Goal: Information Seeking & Learning: Learn about a topic

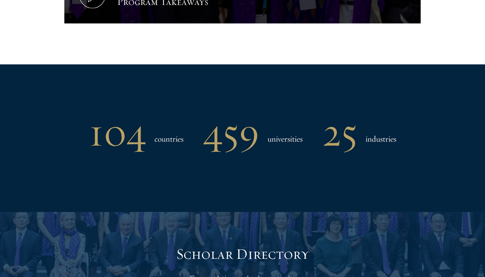
scroll to position [554, 0]
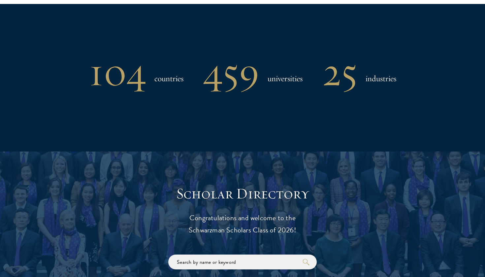
click at [232, 87] on h1 "459" at bounding box center [231, 72] width 56 height 34
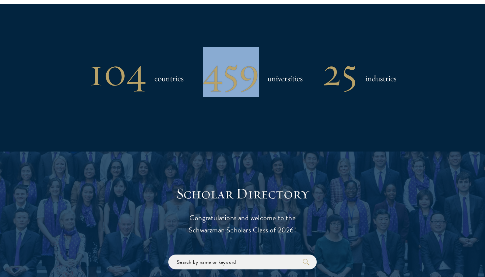
click at [232, 87] on h1 "459" at bounding box center [231, 72] width 56 height 34
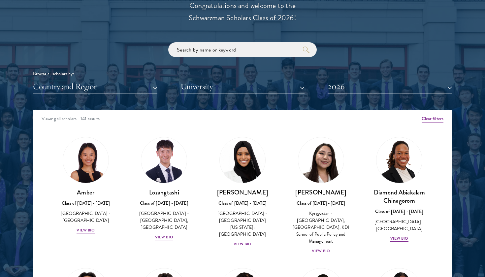
scroll to position [811, 0]
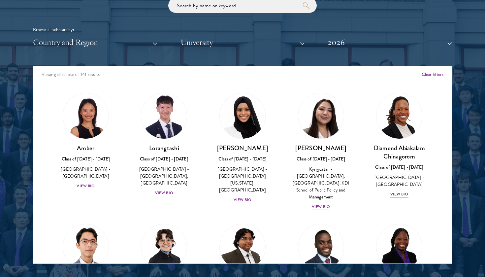
click at [146, 49] on div "Scholar Directory Congratulations and welcome to the Schwarzman Scholars Class …" at bounding box center [242, 96] width 419 height 336
click at [134, 39] on button "Country and Region" at bounding box center [95, 43] width 124 height 14
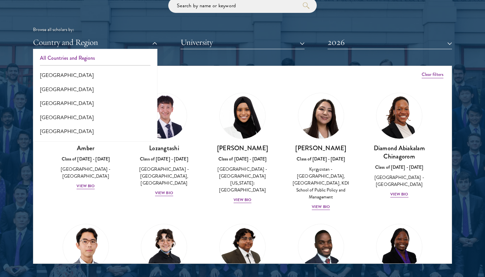
click at [111, 56] on button "All Countries and Regions" at bounding box center [95, 58] width 120 height 14
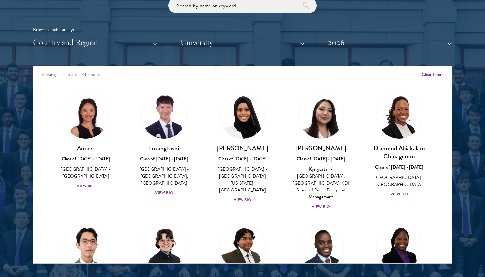
click at [125, 43] on button "Country and Region" at bounding box center [95, 43] width 124 height 14
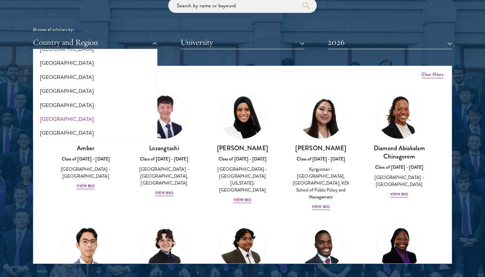
scroll to position [1361, 0]
click at [106, 99] on button "[GEOGRAPHIC_DATA]" at bounding box center [95, 106] width 120 height 14
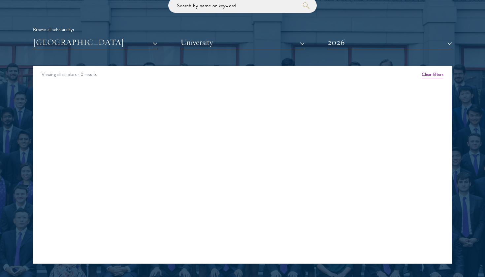
click at [114, 43] on button "[GEOGRAPHIC_DATA]" at bounding box center [95, 43] width 124 height 14
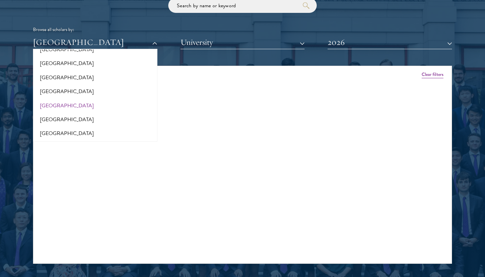
click at [114, 43] on button "[GEOGRAPHIC_DATA]" at bounding box center [95, 43] width 124 height 14
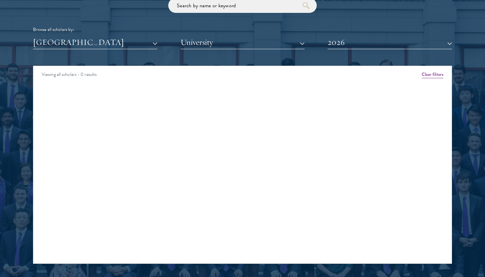
click at [114, 43] on button "[GEOGRAPHIC_DATA]" at bounding box center [95, 43] width 124 height 14
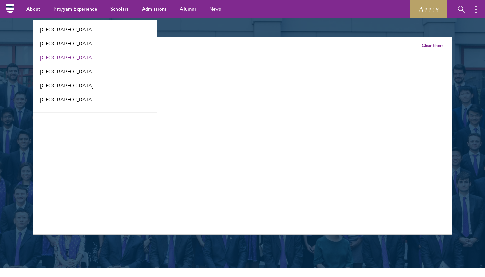
scroll to position [29, 0]
click at [51, 41] on button "[GEOGRAPHIC_DATA]" at bounding box center [95, 45] width 120 height 14
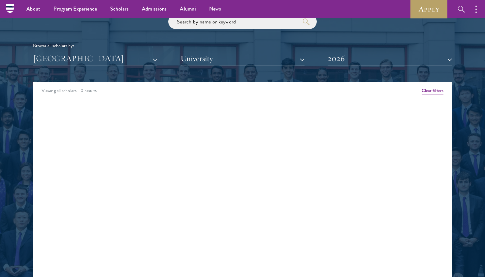
scroll to position [793, 0]
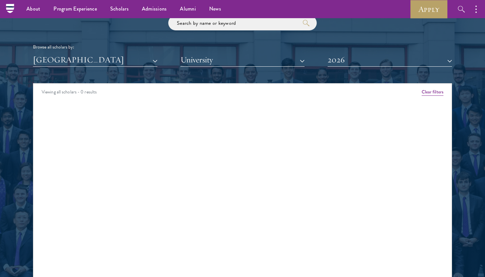
click at [142, 78] on div "Scholar Directory Congratulations and welcome to the Schwarzman Scholars Class …" at bounding box center [242, 114] width 419 height 336
click at [102, 56] on button "[GEOGRAPHIC_DATA]" at bounding box center [95, 60] width 124 height 14
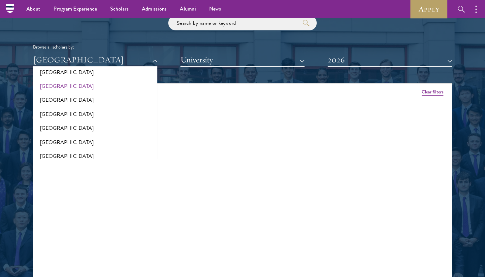
scroll to position [134, 0]
click at [64, 123] on button "[GEOGRAPHIC_DATA]" at bounding box center [95, 127] width 120 height 14
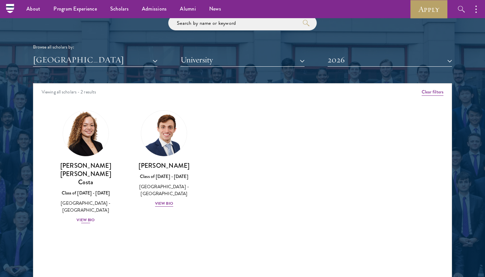
click at [87, 217] on div "View Bio" at bounding box center [86, 220] width 18 height 6
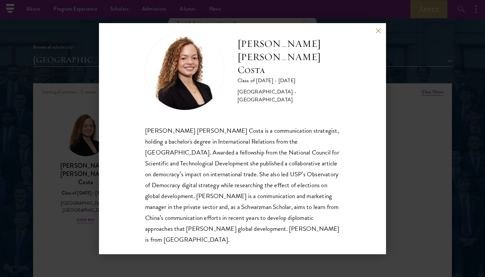
scroll to position [12, 0]
click at [312, 131] on div "[PERSON_NAME] [PERSON_NAME] Costa is a communication strategist, holding a bach…" at bounding box center [242, 185] width 195 height 120
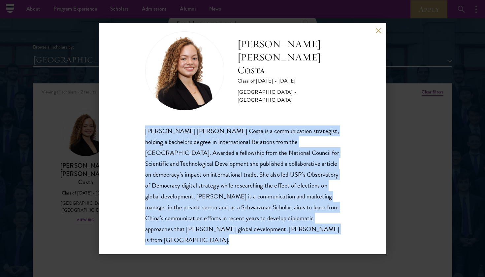
click at [312, 131] on div "[PERSON_NAME] [PERSON_NAME] Costa is a communication strategist, holding a bach…" at bounding box center [242, 185] width 195 height 120
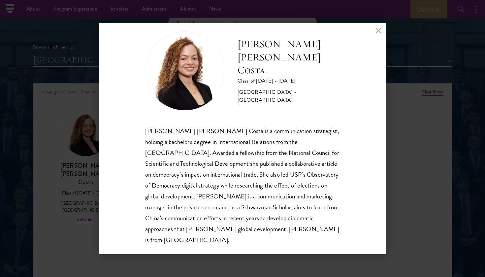
click at [312, 131] on div "[PERSON_NAME] [PERSON_NAME] Costa is a communication strategist, holding a bach…" at bounding box center [242, 185] width 195 height 120
click at [302, 153] on div "[PERSON_NAME] [PERSON_NAME] Costa is a communication strategist, holding a bach…" at bounding box center [242, 185] width 195 height 120
click at [296, 169] on div "[PERSON_NAME] [PERSON_NAME] Costa is a communication strategist, holding a bach…" at bounding box center [242, 185] width 195 height 120
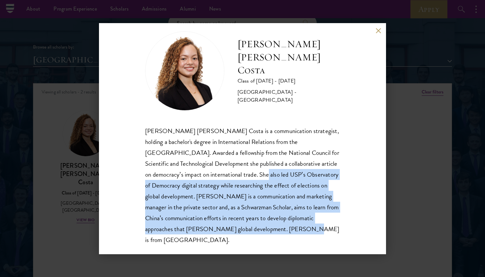
drag, startPoint x: 253, startPoint y: 173, endPoint x: 275, endPoint y: 231, distance: 62.2
click at [275, 231] on div "[PERSON_NAME] [PERSON_NAME] Costa is a communication strategist, holding a bach…" at bounding box center [242, 185] width 195 height 120
click at [291, 232] on div "[PERSON_NAME] [PERSON_NAME] Costa is a communication strategist, holding a bach…" at bounding box center [242, 185] width 195 height 120
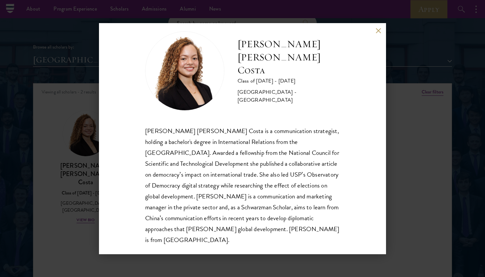
click at [226, 182] on div "[PERSON_NAME] [PERSON_NAME] Costa is a communication strategist, holding a bach…" at bounding box center [242, 185] width 195 height 120
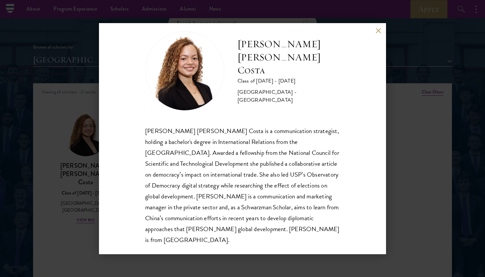
click at [226, 182] on div "[PERSON_NAME] [PERSON_NAME] Costa is a communication strategist, holding a bach…" at bounding box center [242, 185] width 195 height 120
click at [381, 30] on button at bounding box center [379, 31] width 6 height 6
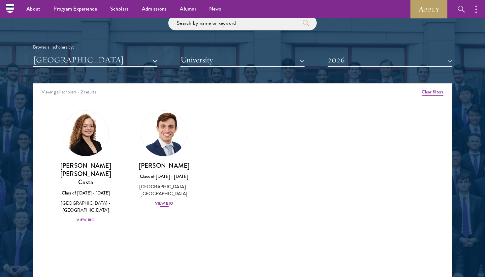
click at [161, 205] on div "View Bio" at bounding box center [164, 203] width 18 height 6
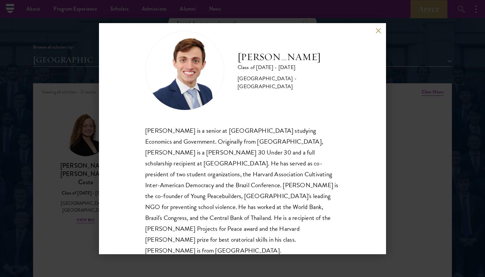
scroll to position [12, 0]
click at [376, 29] on button at bounding box center [379, 31] width 6 height 6
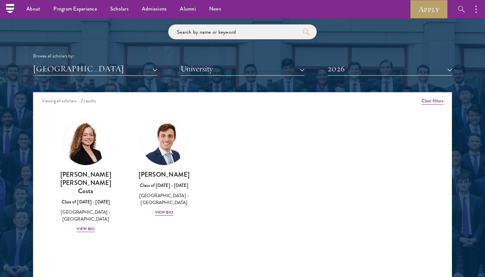
scroll to position [782, 0]
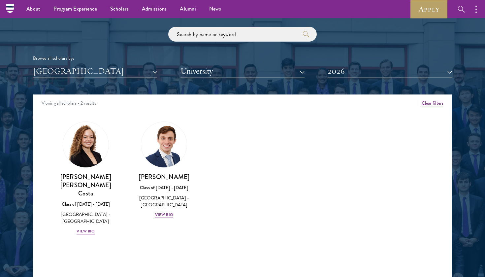
click at [121, 64] on button "[GEOGRAPHIC_DATA]" at bounding box center [95, 71] width 124 height 14
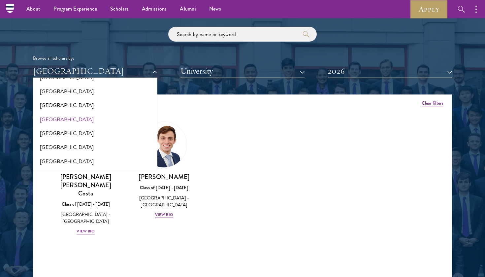
scroll to position [213, 0]
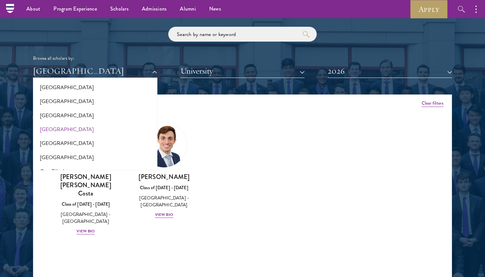
click at [52, 122] on button "[GEOGRAPHIC_DATA]" at bounding box center [95, 129] width 120 height 14
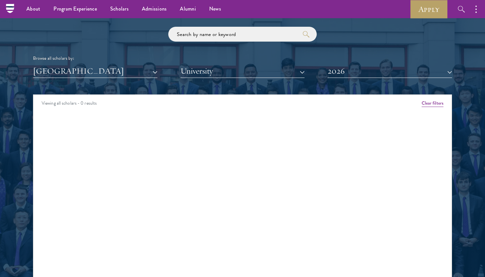
click at [90, 65] on button "[GEOGRAPHIC_DATA]" at bounding box center [95, 71] width 124 height 14
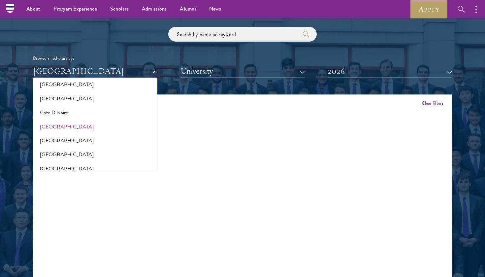
scroll to position [271, 0]
click at [60, 94] on button "[GEOGRAPHIC_DATA]" at bounding box center [95, 99] width 120 height 14
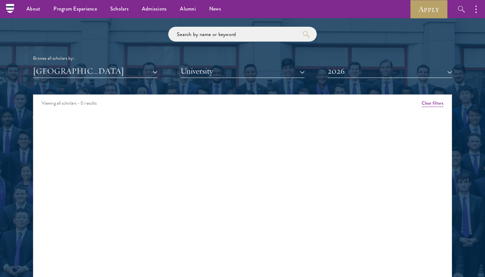
click at [85, 70] on button "[GEOGRAPHIC_DATA]" at bounding box center [95, 71] width 124 height 14
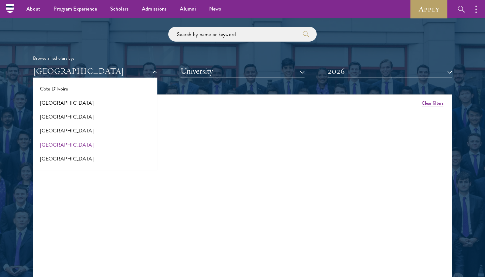
scroll to position [295, 0]
click at [59, 138] on button "[GEOGRAPHIC_DATA]" at bounding box center [95, 145] width 120 height 14
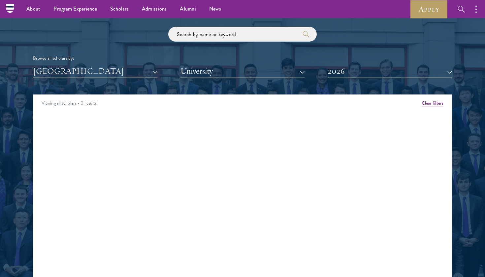
click at [85, 72] on button "[GEOGRAPHIC_DATA]" at bounding box center [95, 71] width 124 height 14
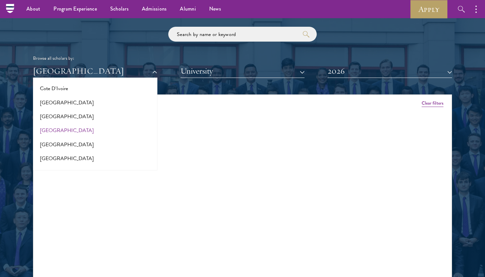
click at [72, 124] on button "[GEOGRAPHIC_DATA]" at bounding box center [95, 130] width 120 height 14
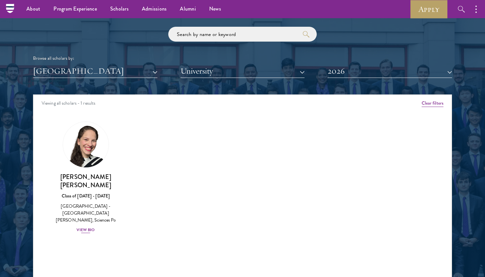
click at [87, 222] on div "[PERSON_NAME] [PERSON_NAME] Class of [DATE] - [DATE] [GEOGRAPHIC_DATA] - [GEOGR…" at bounding box center [85, 203] width 65 height 61
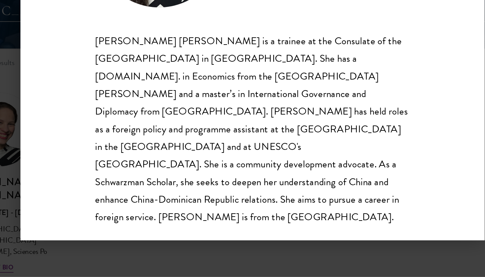
scroll to position [800, 0]
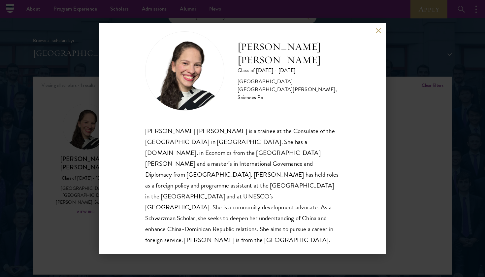
click at [376, 32] on button at bounding box center [379, 31] width 6 height 6
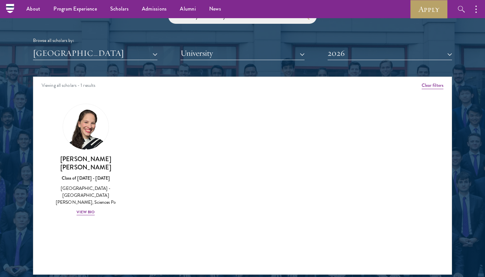
click at [98, 48] on button "[GEOGRAPHIC_DATA]" at bounding box center [95, 54] width 124 height 14
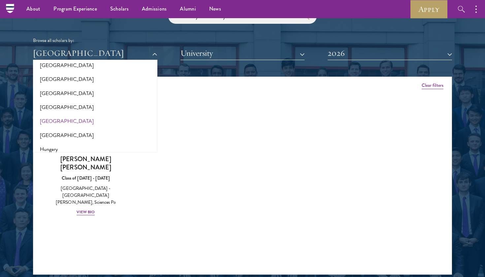
scroll to position [427, 0]
click at [50, 118] on button "[GEOGRAPHIC_DATA]" at bounding box center [95, 121] width 120 height 14
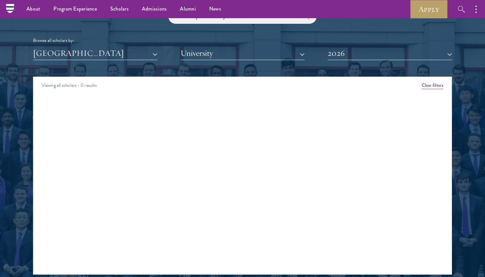
click at [92, 54] on button "[GEOGRAPHIC_DATA]" at bounding box center [95, 54] width 124 height 14
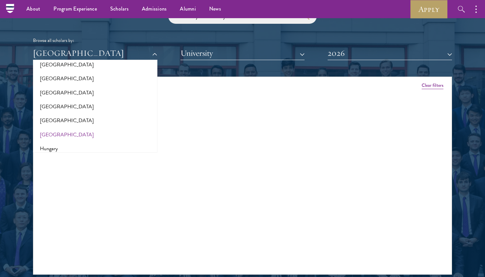
click at [55, 129] on button "[GEOGRAPHIC_DATA]" at bounding box center [95, 135] width 120 height 14
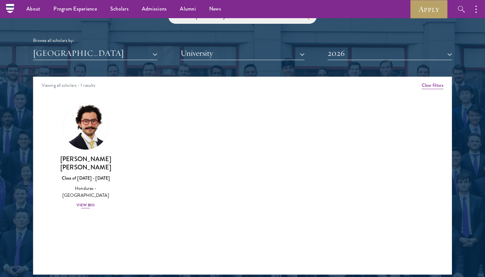
click at [84, 202] on div "View Bio" at bounding box center [86, 205] width 18 height 6
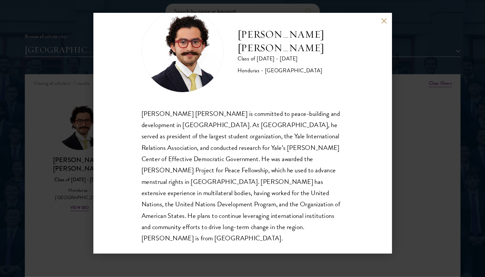
scroll to position [774, 0]
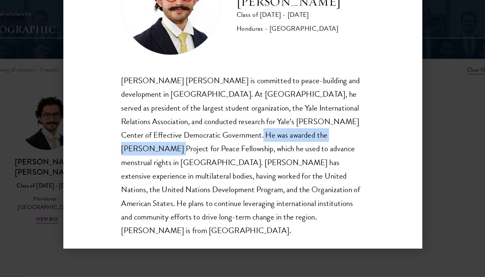
drag, startPoint x: 184, startPoint y: 108, endPoint x: 268, endPoint y: 107, distance: 84.2
click at [268, 115] on div "[PERSON_NAME] [PERSON_NAME] is committed to peace-building and development in […" at bounding box center [242, 180] width 195 height 131
copy div "[PERSON_NAME] Project for Peace Fellowship"
click at [196, 144] on div "[PERSON_NAME] [PERSON_NAME] is committed to peace-building and development in […" at bounding box center [242, 180] width 195 height 131
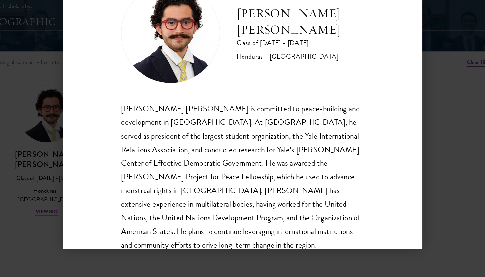
scroll to position [797, 0]
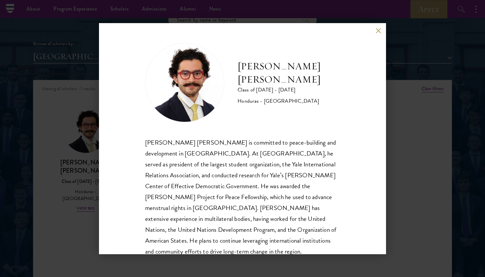
click at [381, 29] on button at bounding box center [379, 31] width 6 height 6
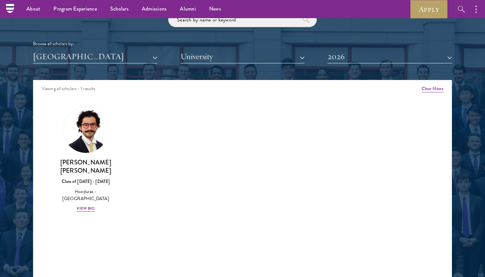
click at [99, 58] on button "[GEOGRAPHIC_DATA]" at bounding box center [95, 57] width 124 height 14
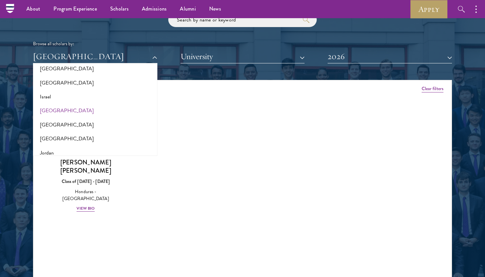
scroll to position [554, 0]
click at [51, 117] on button "[GEOGRAPHIC_DATA]" at bounding box center [95, 123] width 120 height 14
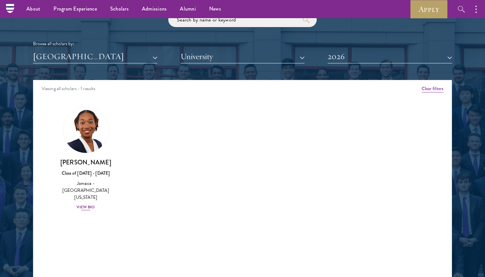
click at [90, 204] on div "View Bio" at bounding box center [86, 207] width 18 height 6
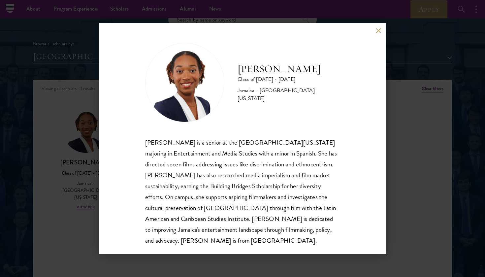
click at [407, 123] on div "[PERSON_NAME] Class of [DATE] - [DATE] [GEOGRAPHIC_DATA] - [GEOGRAPHIC_DATA][US…" at bounding box center [242, 138] width 485 height 277
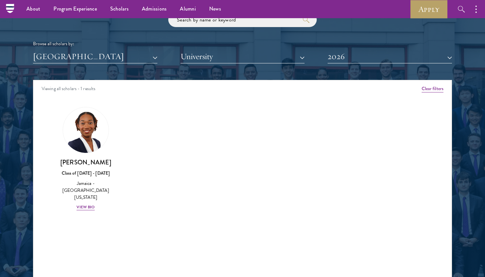
click at [74, 58] on button "[GEOGRAPHIC_DATA]" at bounding box center [95, 57] width 124 height 14
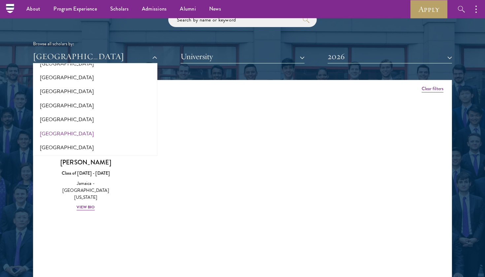
scroll to position [719, 0]
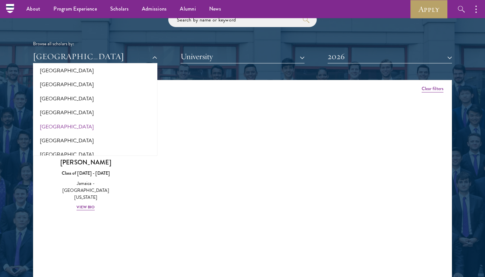
click at [54, 120] on button "[GEOGRAPHIC_DATA]" at bounding box center [95, 127] width 120 height 14
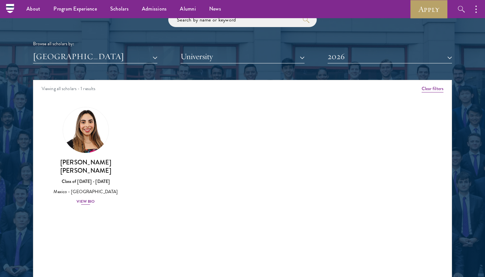
click at [86, 199] on div "View Bio" at bounding box center [86, 201] width 18 height 6
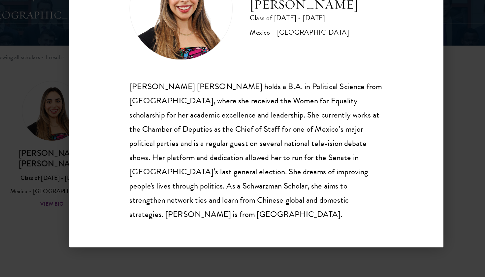
scroll to position [797, 0]
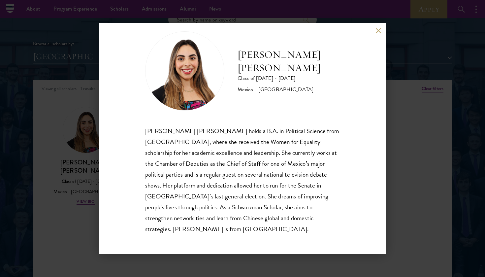
click at [374, 33] on div "[PERSON_NAME] [PERSON_NAME] Class of [DATE] - [DATE] [GEOGRAPHIC_DATA] - [GEOGR…" at bounding box center [242, 138] width 287 height 231
click at [379, 28] on button at bounding box center [379, 31] width 6 height 6
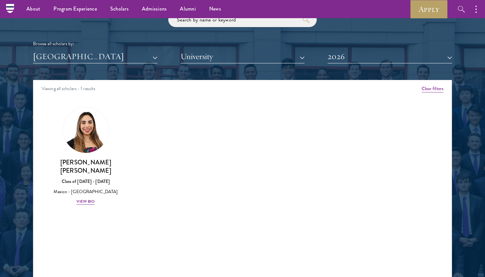
click at [79, 55] on button "[GEOGRAPHIC_DATA]" at bounding box center [95, 57] width 124 height 14
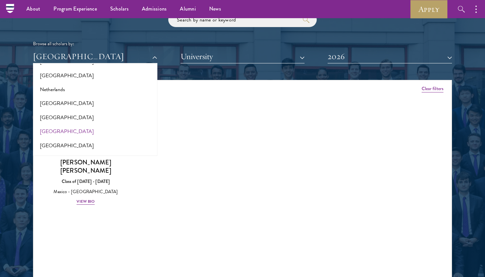
scroll to position [874, 0]
click at [57, 110] on button "[GEOGRAPHIC_DATA]" at bounding box center [95, 117] width 120 height 14
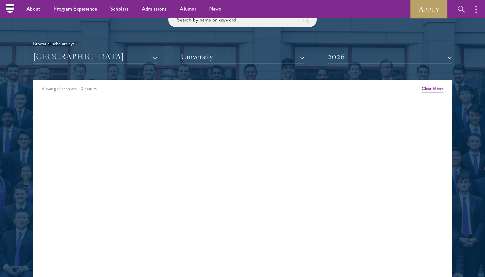
click at [80, 54] on button "[GEOGRAPHIC_DATA]" at bounding box center [95, 57] width 124 height 14
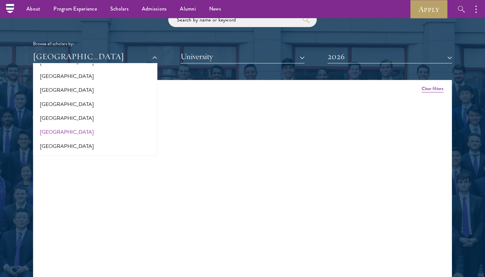
scroll to position [916, 0]
click at [50, 110] on button "[GEOGRAPHIC_DATA]" at bounding box center [95, 117] width 120 height 14
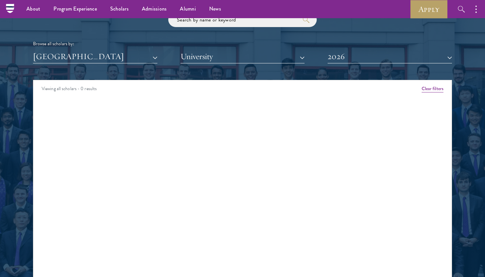
click at [72, 54] on button "[GEOGRAPHIC_DATA]" at bounding box center [95, 57] width 124 height 14
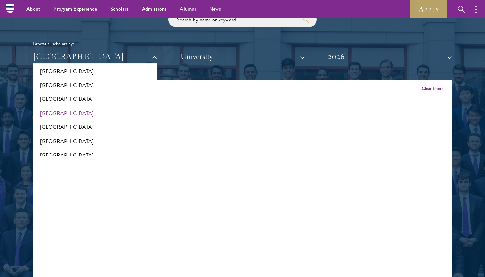
scroll to position [950, 0]
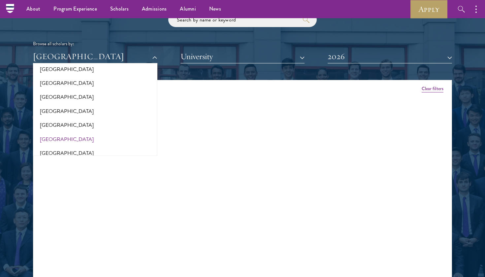
click at [45, 132] on button "[GEOGRAPHIC_DATA]" at bounding box center [95, 139] width 120 height 14
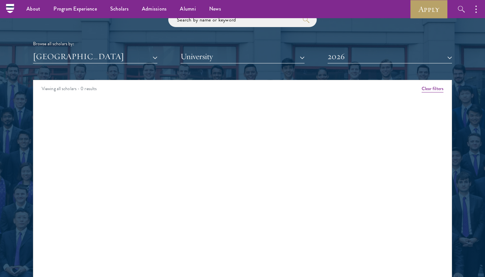
click at [72, 53] on button "[GEOGRAPHIC_DATA]" at bounding box center [95, 57] width 124 height 14
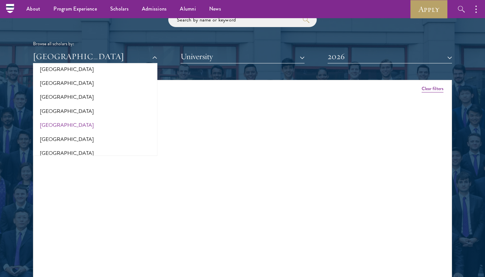
click at [54, 118] on button "[GEOGRAPHIC_DATA]" at bounding box center [95, 125] width 120 height 14
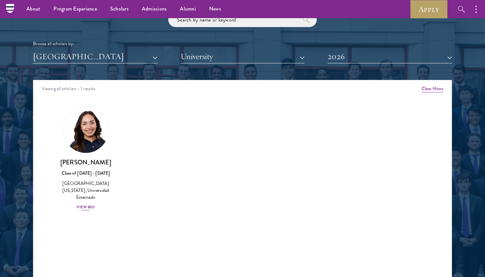
click at [89, 204] on div "View Bio" at bounding box center [86, 207] width 18 height 6
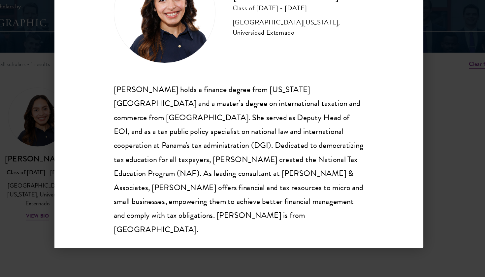
scroll to position [797, 0]
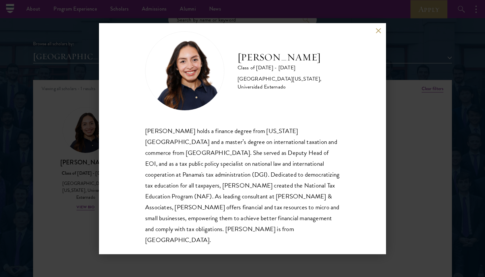
click at [377, 32] on button at bounding box center [379, 31] width 6 height 6
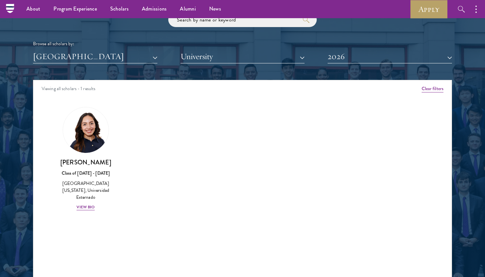
click at [115, 55] on button "[GEOGRAPHIC_DATA]" at bounding box center [95, 57] width 124 height 14
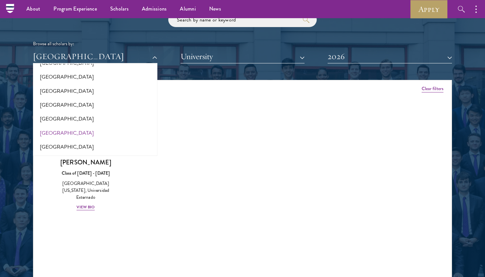
scroll to position [1111, 0]
click at [66, 111] on button "[GEOGRAPHIC_DATA]" at bounding box center [95, 118] width 120 height 14
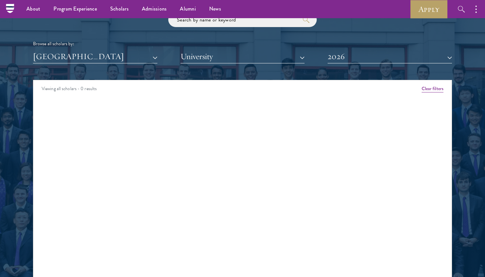
click at [97, 56] on button "[GEOGRAPHIC_DATA]" at bounding box center [95, 57] width 124 height 14
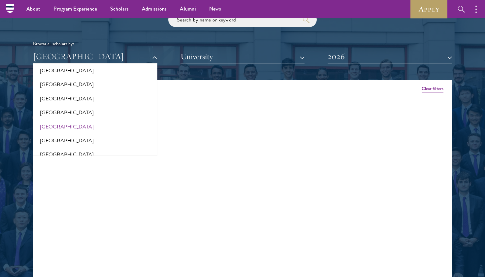
scroll to position [1355, 0]
click at [60, 133] on button "[GEOGRAPHIC_DATA]" at bounding box center [95, 140] width 120 height 14
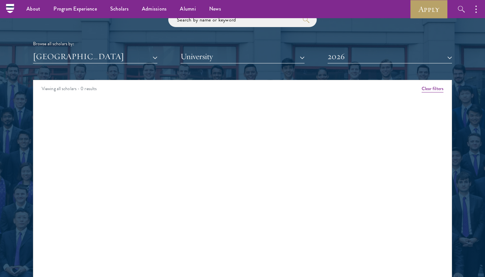
click at [89, 55] on button "[GEOGRAPHIC_DATA]" at bounding box center [95, 57] width 124 height 14
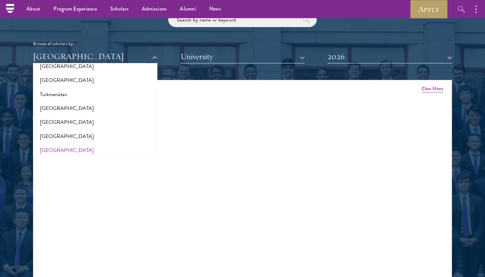
scroll to position [1325, 0]
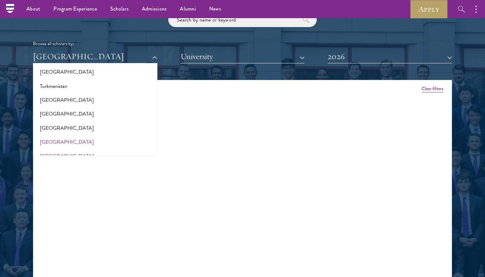
click at [66, 135] on button "[GEOGRAPHIC_DATA]" at bounding box center [95, 142] width 120 height 14
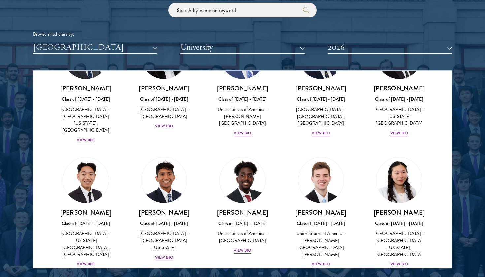
scroll to position [1106, 0]
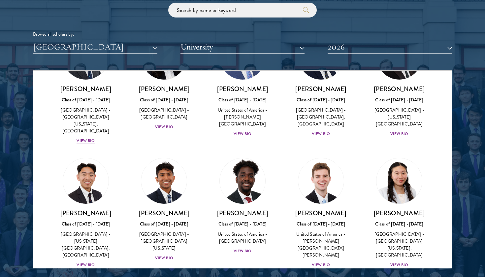
click at [242, 248] on div "View Bio" at bounding box center [243, 251] width 18 height 6
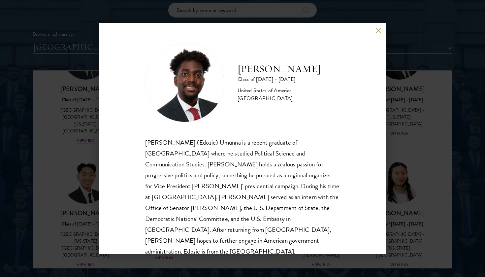
click at [243, 174] on div "[PERSON_NAME] (Edozie) Umunna is a recent graduate of [GEOGRAPHIC_DATA] where h…" at bounding box center [242, 197] width 195 height 120
click at [234, 204] on div "[PERSON_NAME] (Edozie) Umunna is a recent graduate of [GEOGRAPHIC_DATA] where h…" at bounding box center [242, 197] width 195 height 120
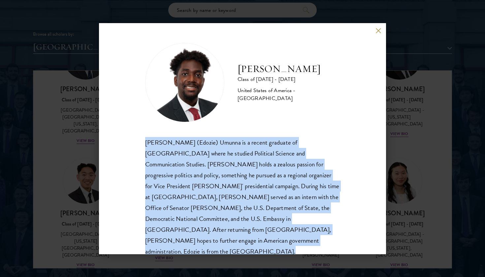
click at [234, 204] on div "[PERSON_NAME] (Edozie) Umunna is a recent graduate of [GEOGRAPHIC_DATA] where h…" at bounding box center [242, 197] width 195 height 120
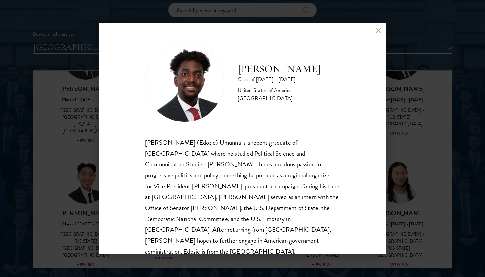
click at [234, 210] on div "[PERSON_NAME] (Edozie) Umunna is a recent graduate of [GEOGRAPHIC_DATA] where h…" at bounding box center [242, 197] width 195 height 120
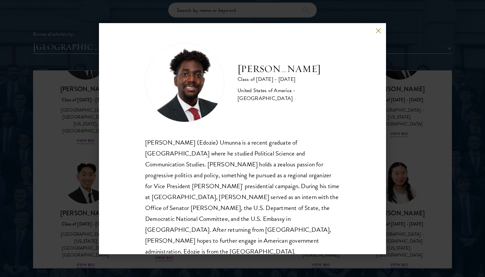
click at [234, 210] on div "[PERSON_NAME] (Edozie) Umunna is a recent graduate of [GEOGRAPHIC_DATA] where h…" at bounding box center [242, 197] width 195 height 120
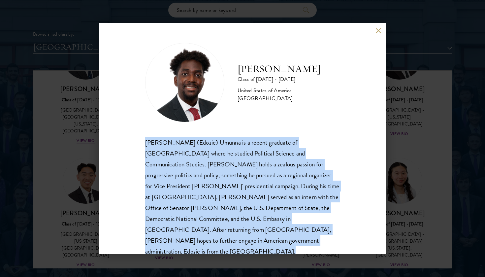
click at [234, 210] on div "[PERSON_NAME] (Edozie) Umunna is a recent graduate of [GEOGRAPHIC_DATA] where h…" at bounding box center [242, 197] width 195 height 120
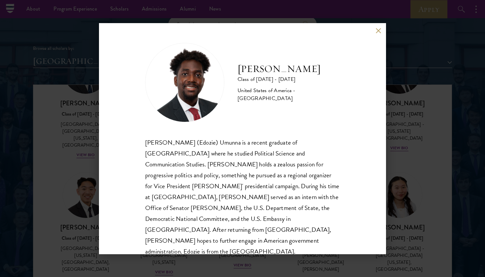
scroll to position [792, 0]
click at [378, 30] on button at bounding box center [379, 31] width 6 height 6
